Goal: Task Accomplishment & Management: Manage account settings

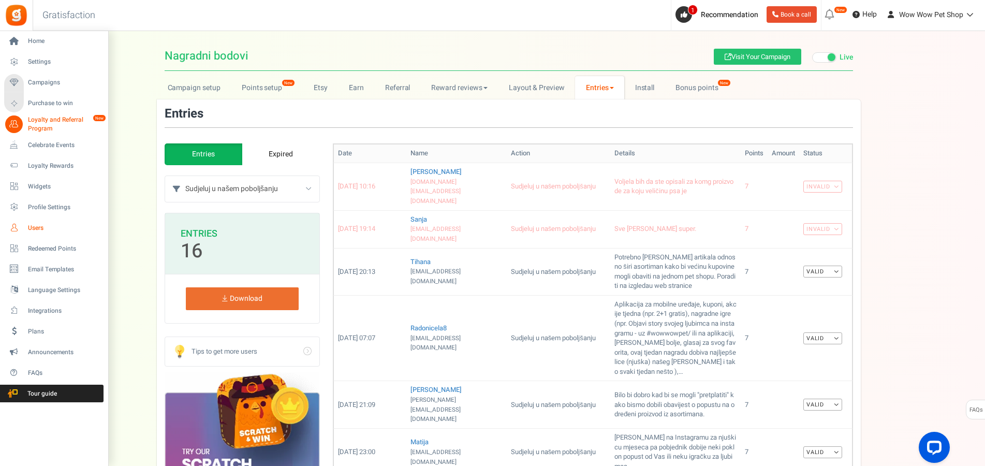
click at [27, 227] on link "Users" at bounding box center [53, 228] width 99 height 18
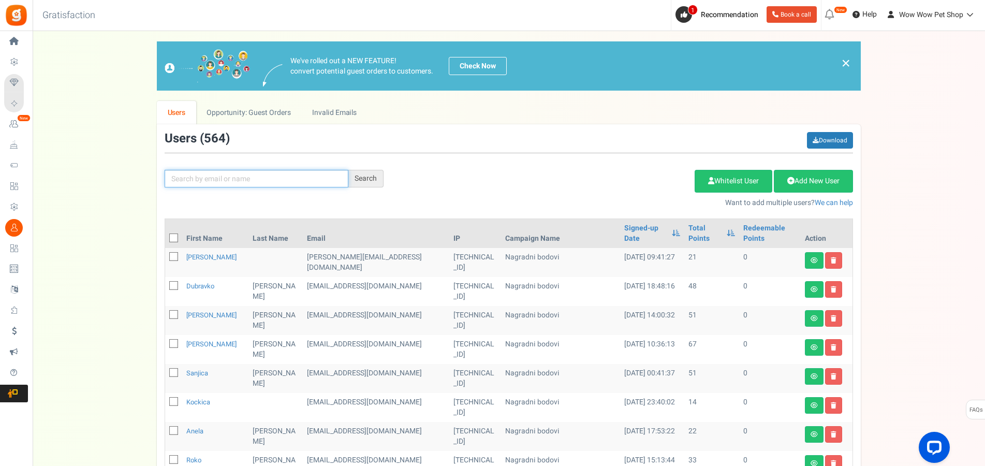
click at [225, 171] on input "text" at bounding box center [257, 179] width 184 height 18
type input "[PERSON_NAME]"
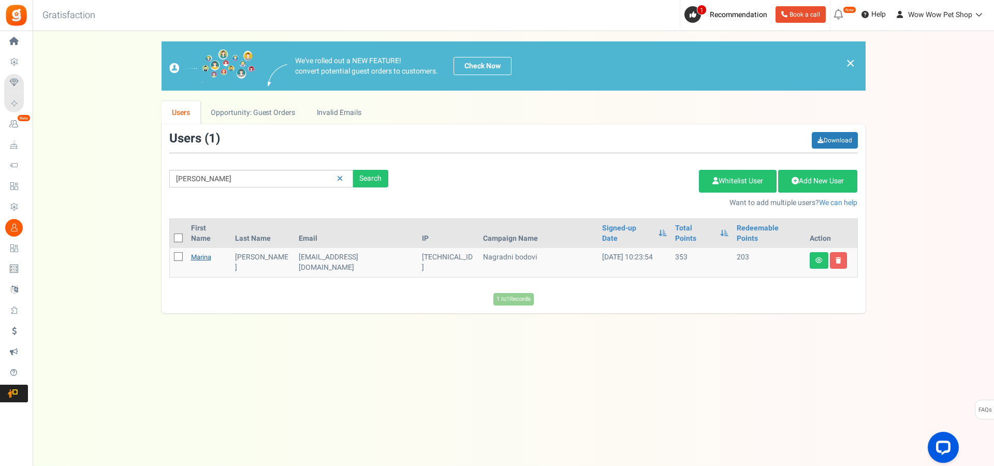
click at [205, 252] on link "Marina" at bounding box center [201, 257] width 20 height 10
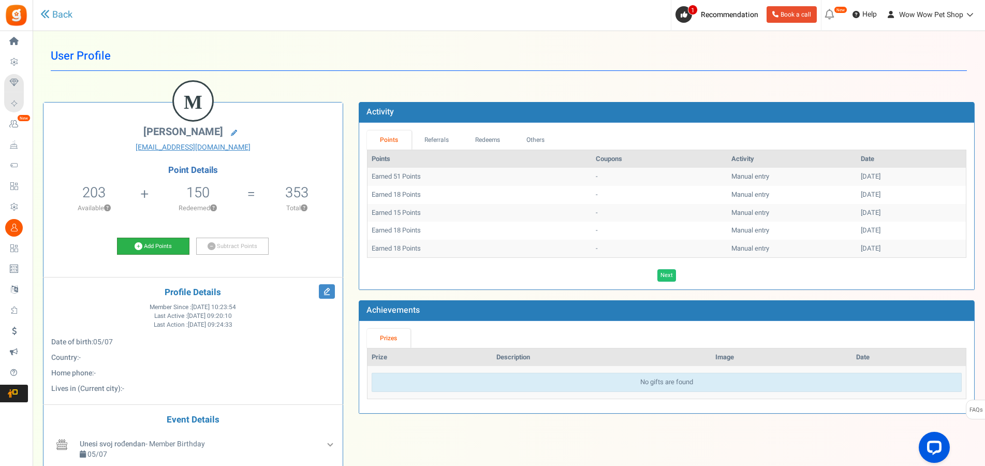
click at [152, 249] on link "Add Points" at bounding box center [153, 247] width 72 height 18
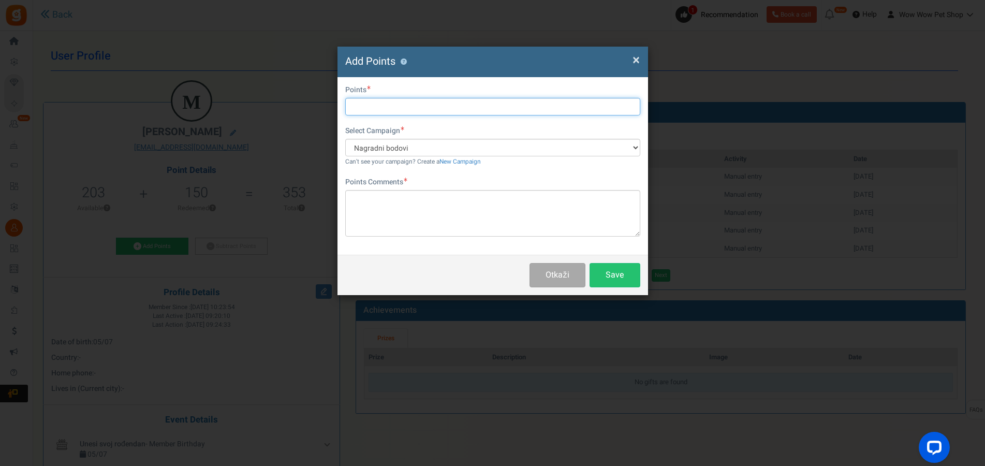
click at [393, 114] on input "text" at bounding box center [492, 107] width 295 height 18
type input "15"
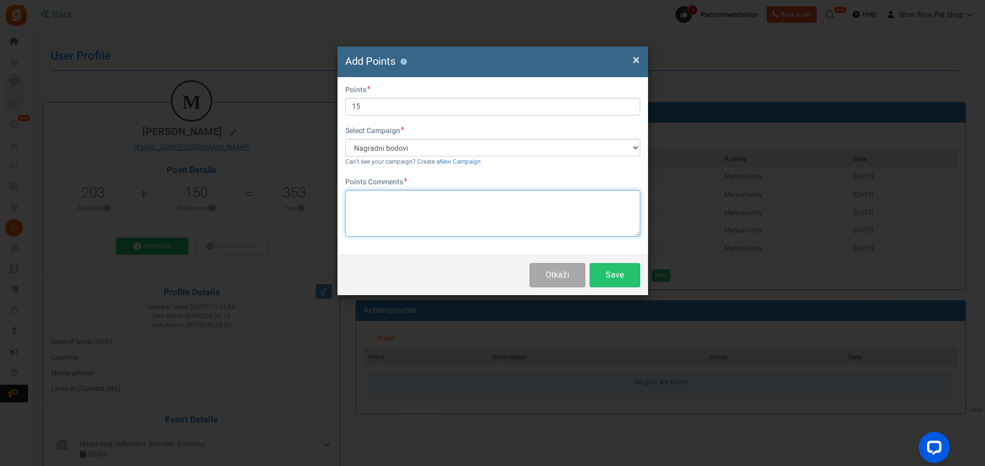
click at [426, 215] on textarea at bounding box center [492, 213] width 295 height 47
paste textarea "1335"
click at [386, 200] on textarea "Račun br .1335" at bounding box center [492, 213] width 295 height 47
click at [383, 198] on textarea "Račun br .1335" at bounding box center [492, 213] width 295 height 47
click at [379, 198] on textarea "Račun br . 1335" at bounding box center [492, 213] width 295 height 47
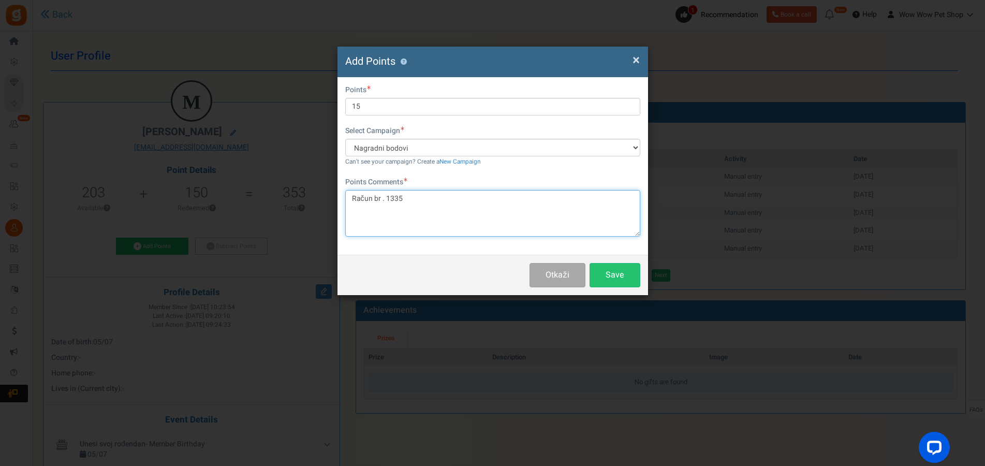
click at [381, 198] on textarea "Račun br . 1335" at bounding box center [492, 213] width 295 height 47
type textarea "Račun br. 1335"
click at [623, 274] on button "Save" at bounding box center [614, 275] width 51 height 24
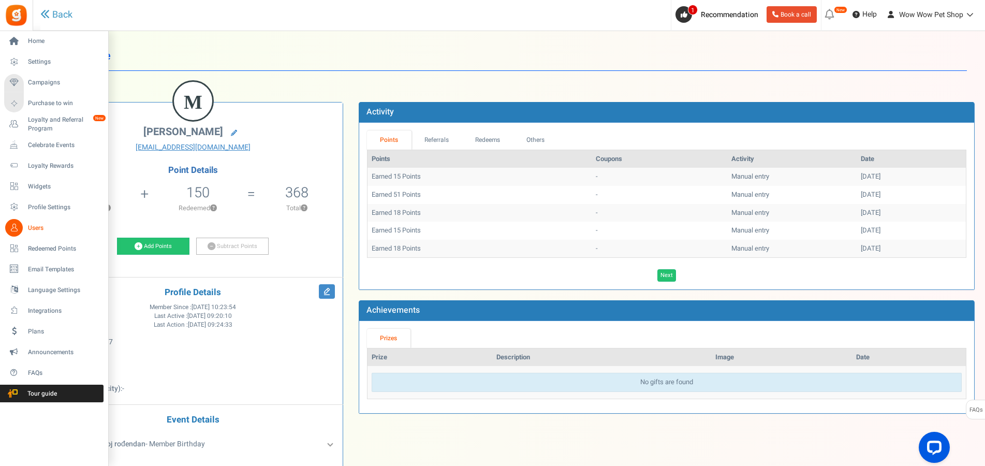
click at [19, 227] on icon at bounding box center [14, 228] width 18 height 18
